Goal: Book appointment/travel/reservation

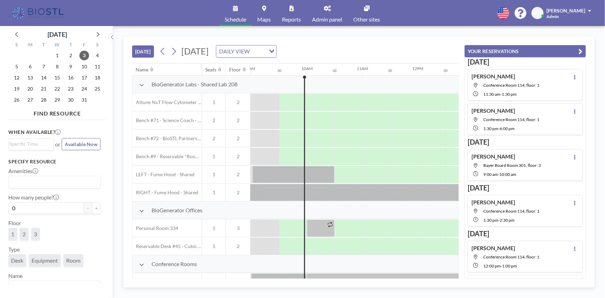
scroll to position [0, 499]
click at [82, 55] on span "3" at bounding box center [84, 56] width 10 height 10
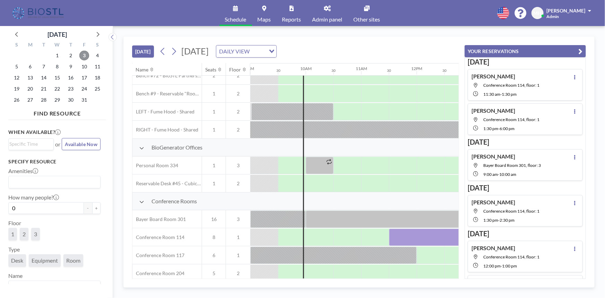
scroll to position [126, 499]
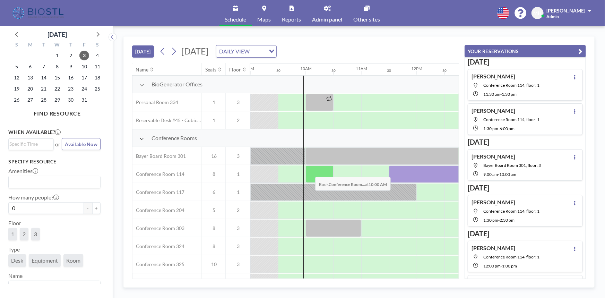
click at [310, 171] on div at bounding box center [320, 173] width 28 height 17
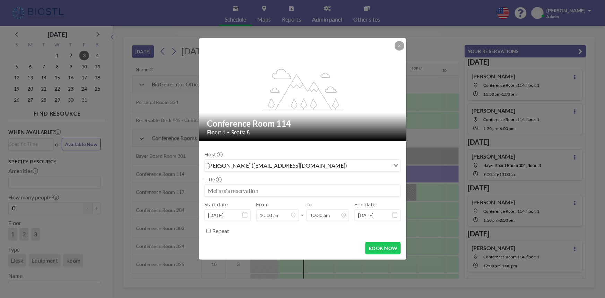
click at [270, 187] on input at bounding box center [302, 190] width 195 height 12
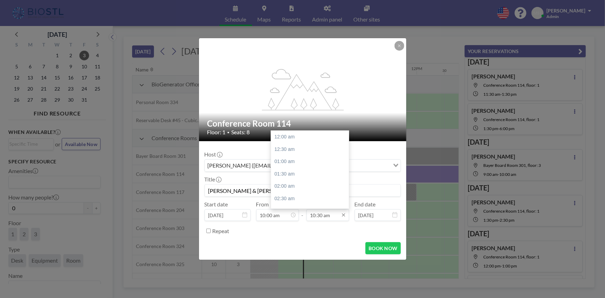
scroll to position [259, 0]
type input "[PERSON_NAME] & [PERSON_NAME]"
click at [286, 146] on div "11:00 am" at bounding box center [311, 149] width 81 height 12
type input "11:00 am"
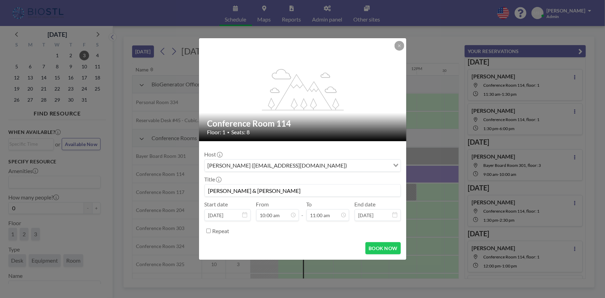
scroll to position [271, 0]
click at [376, 248] on button "BOOK NOW" at bounding box center [382, 248] width 35 height 12
